Goal: Task Accomplishment & Management: Manage account settings

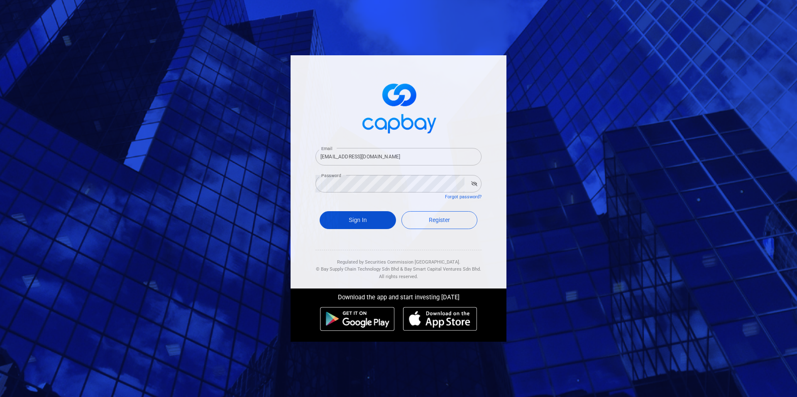
click at [383, 223] on button "Sign In" at bounding box center [358, 220] width 76 height 18
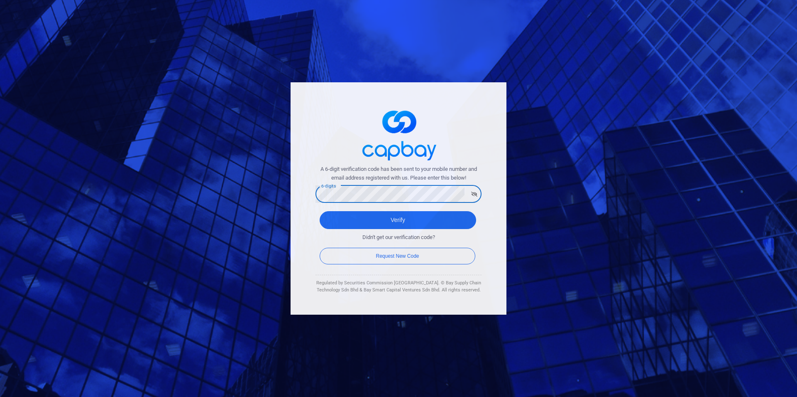
click at [320, 211] on button "Verify" at bounding box center [398, 220] width 157 height 18
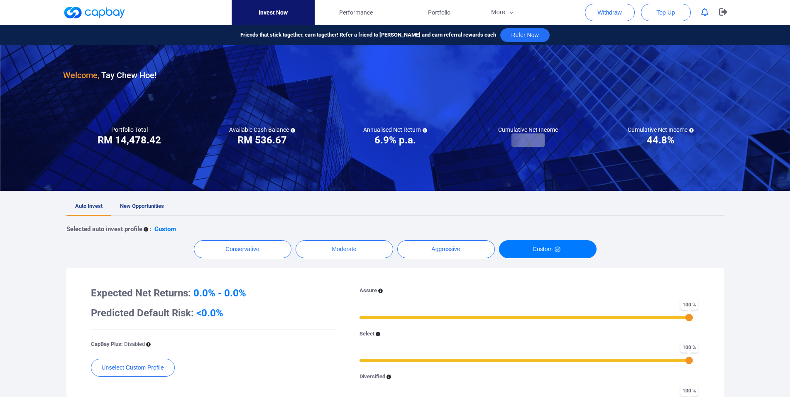
checkbox input "true"
click at [502, 12] on button "More" at bounding box center [503, 12] width 44 height 25
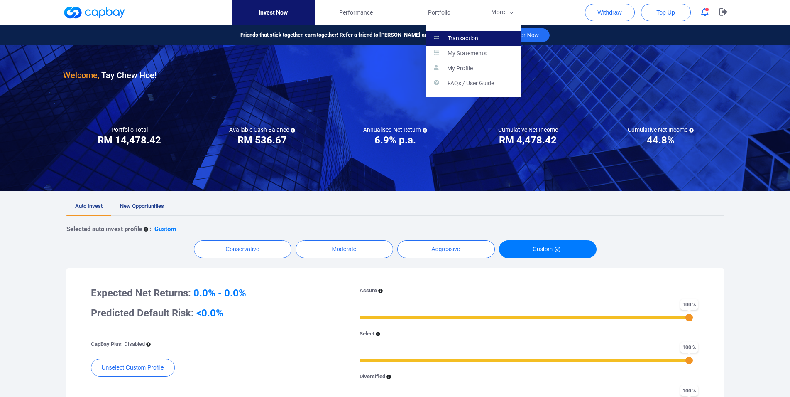
click at [489, 36] on link "Transaction" at bounding box center [474, 38] width 96 height 15
